Goal: Entertainment & Leisure: Consume media (video, audio)

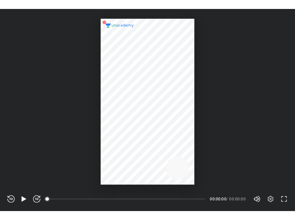
scroll to position [220, 320]
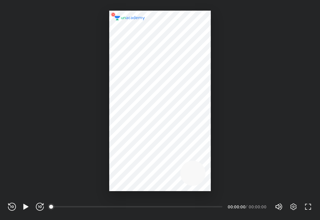
drag, startPoint x: 211, startPoint y: 130, endPoint x: 96, endPoint y: 125, distance: 115.1
click at [96, 125] on div at bounding box center [160, 95] width 320 height 191
click at [23, 207] on icon "button" at bounding box center [26, 207] width 8 height 8
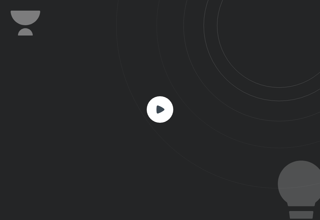
click at [152, 121] on icon at bounding box center [160, 109] width 27 height 27
click at [161, 106] on rect at bounding box center [160, 109] width 27 height 27
click at [160, 120] on rect at bounding box center [160, 109] width 27 height 27
click at [160, 106] on rect at bounding box center [160, 109] width 27 height 27
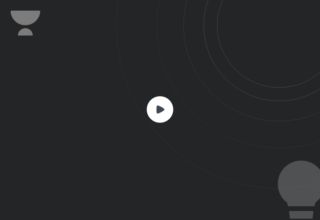
click at [167, 112] on rect at bounding box center [160, 109] width 27 height 27
